Goal: Obtain resource: Obtain resource

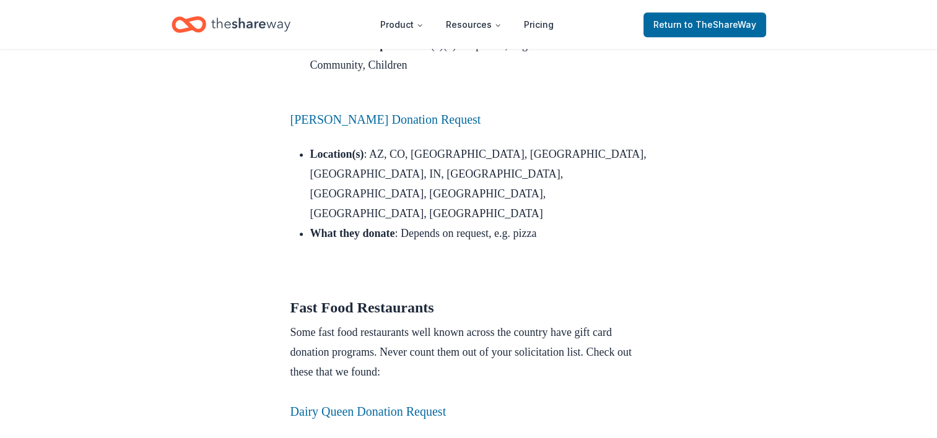
scroll to position [1084, 0]
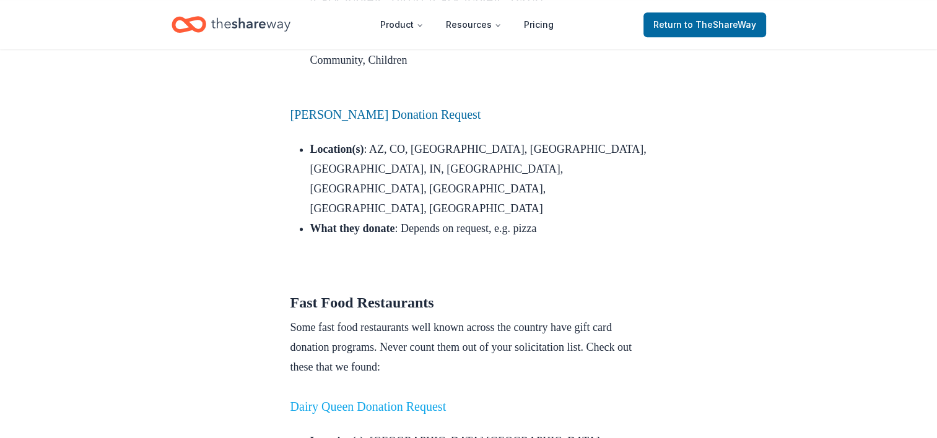
click at [389, 400] on link "Dairy Queen Donation Request" at bounding box center [368, 407] width 156 height 14
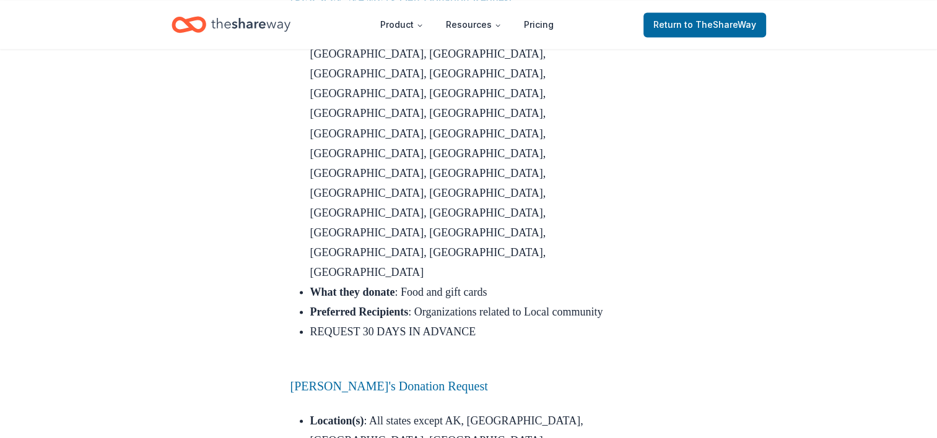
scroll to position [2255, 0]
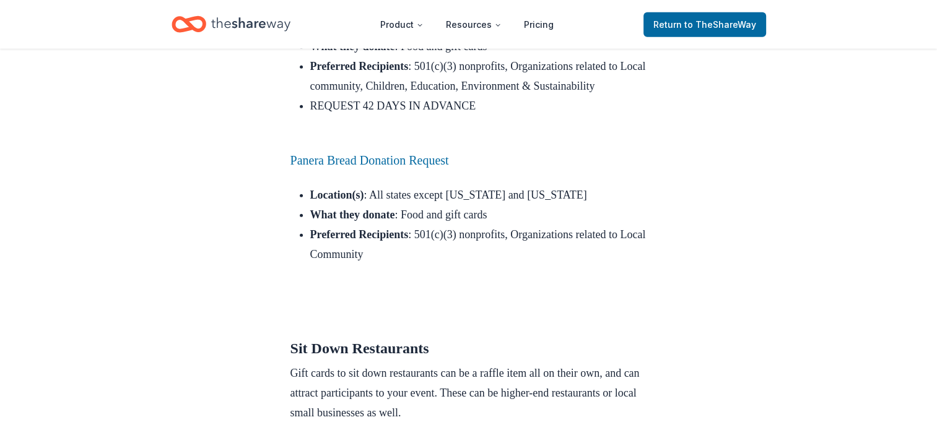
scroll to position [3466, 0]
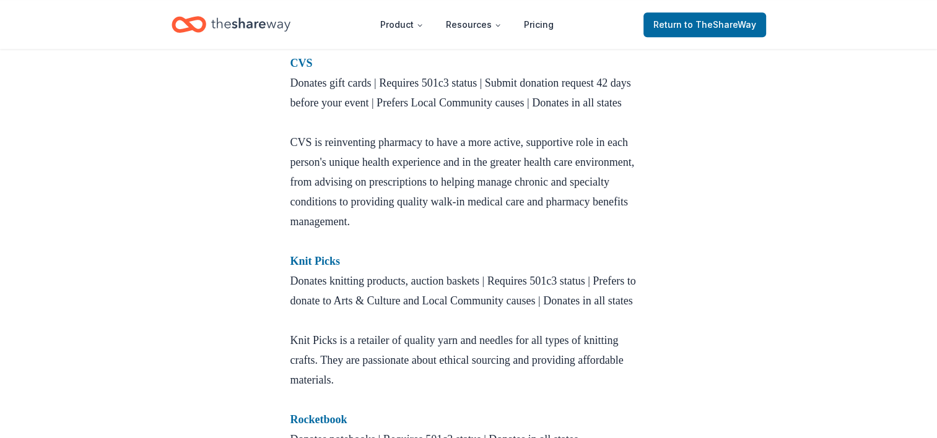
scroll to position [1151, 0]
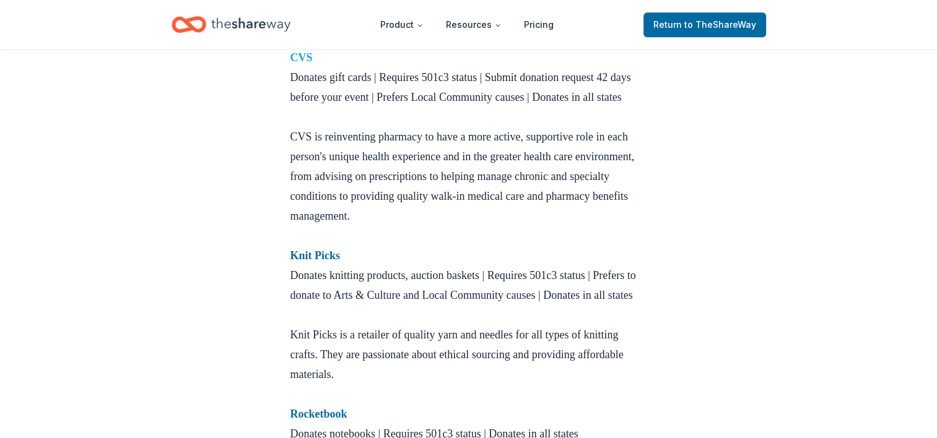
click at [306, 64] on strong "CVS" at bounding box center [301, 57] width 22 height 12
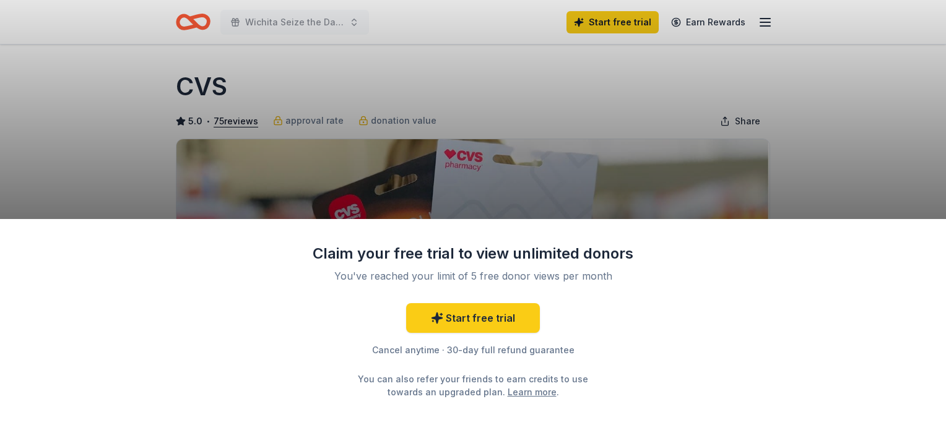
click at [920, 149] on div "Claim your free trial to view unlimited donors You've reached your limit of 5 f…" at bounding box center [473, 219] width 946 height 438
click at [842, 153] on div "Claim your free trial to view unlimited donors You've reached your limit of 5 f…" at bounding box center [473, 219] width 946 height 438
click at [792, 151] on div "Claim your free trial to view unlimited donors You've reached your limit of 5 f…" at bounding box center [473, 219] width 946 height 438
